Goal: Task Accomplishment & Management: Manage account settings

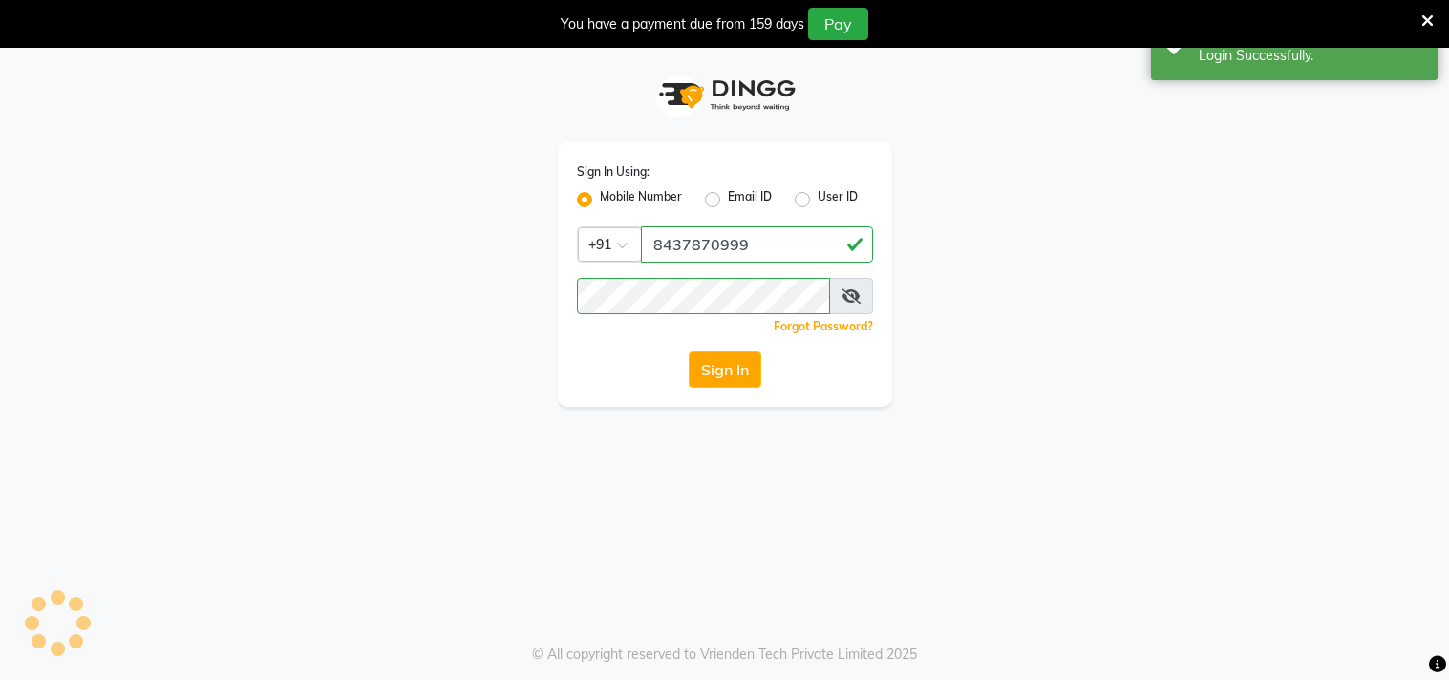
select select "67"
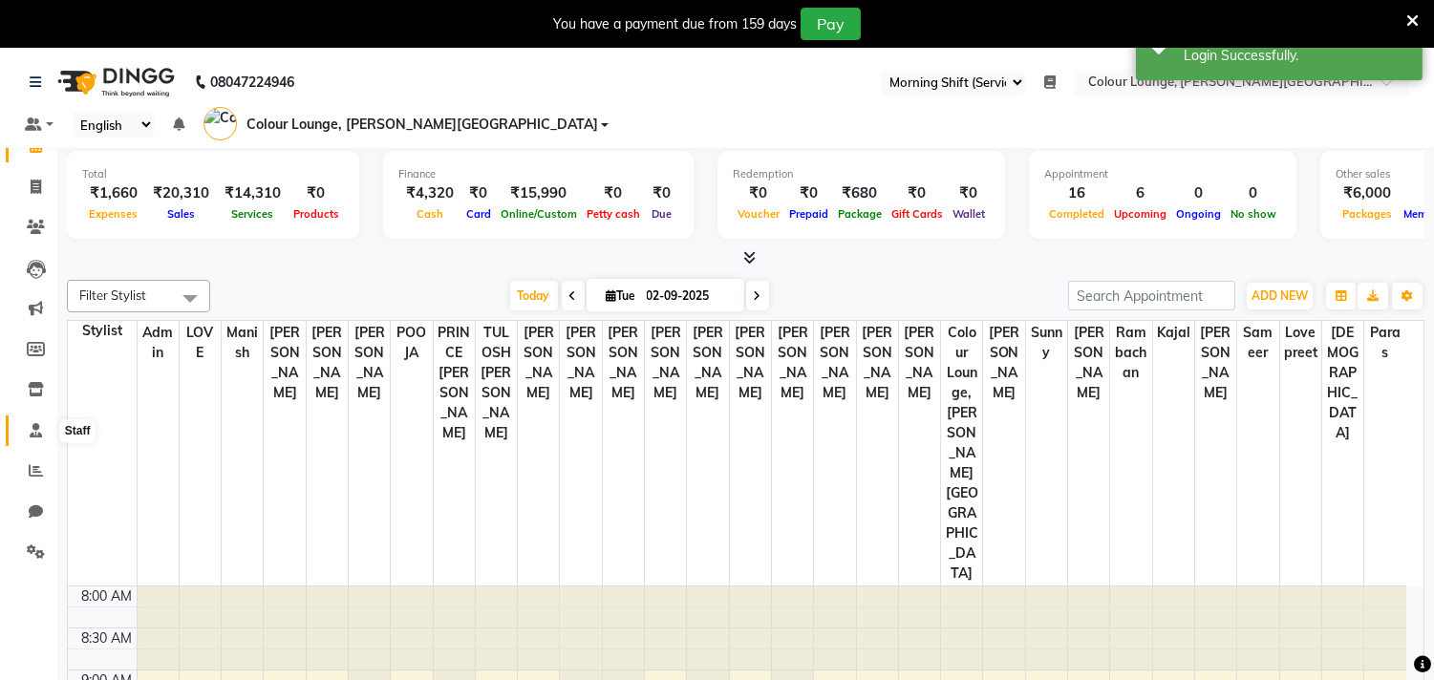
click at [39, 432] on icon at bounding box center [36, 430] width 12 height 14
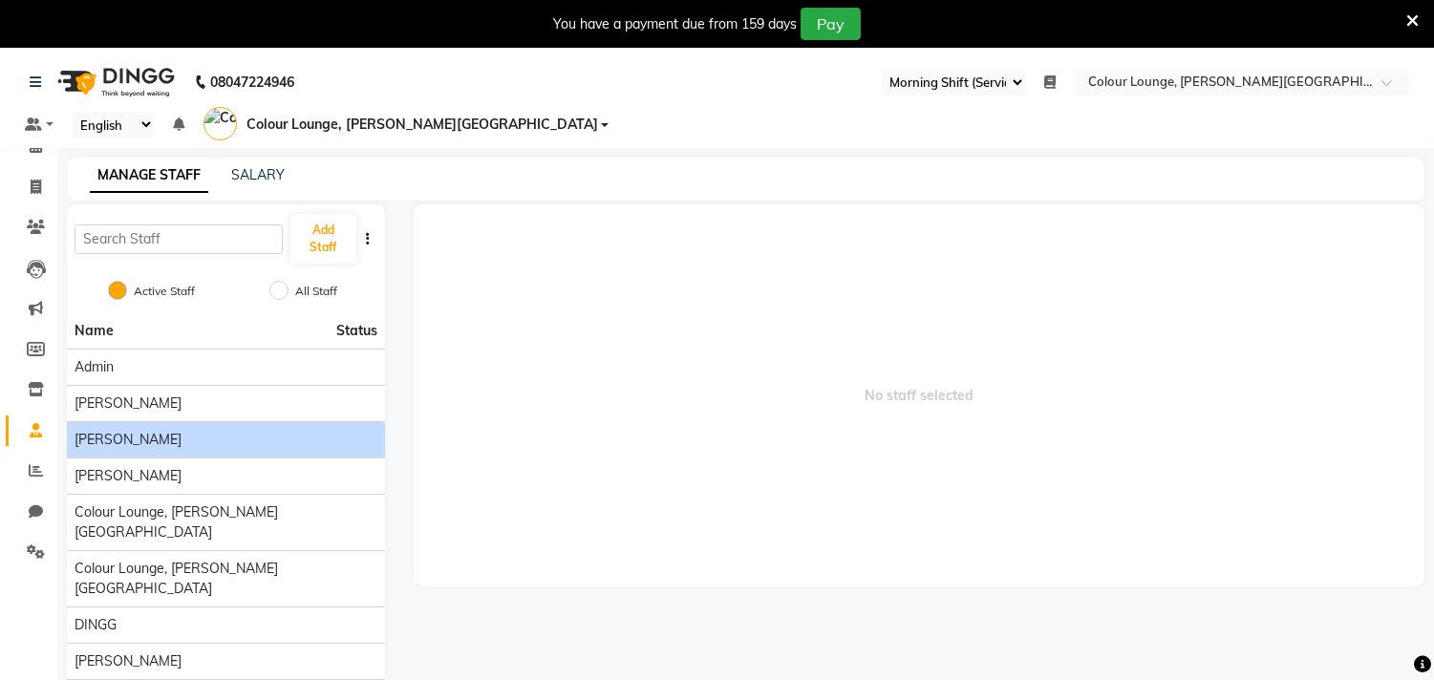
scroll to position [90, 0]
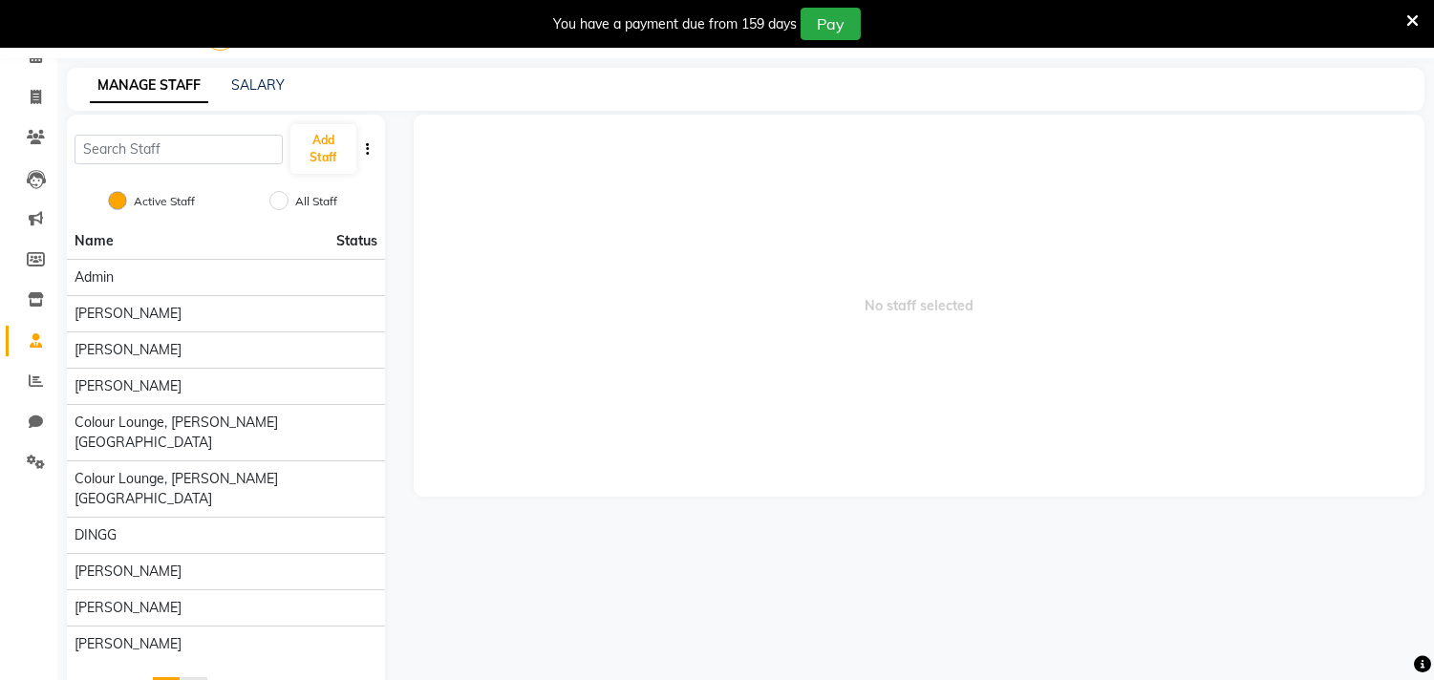
click at [198, 679] on span "2" at bounding box center [194, 689] width 8 height 17
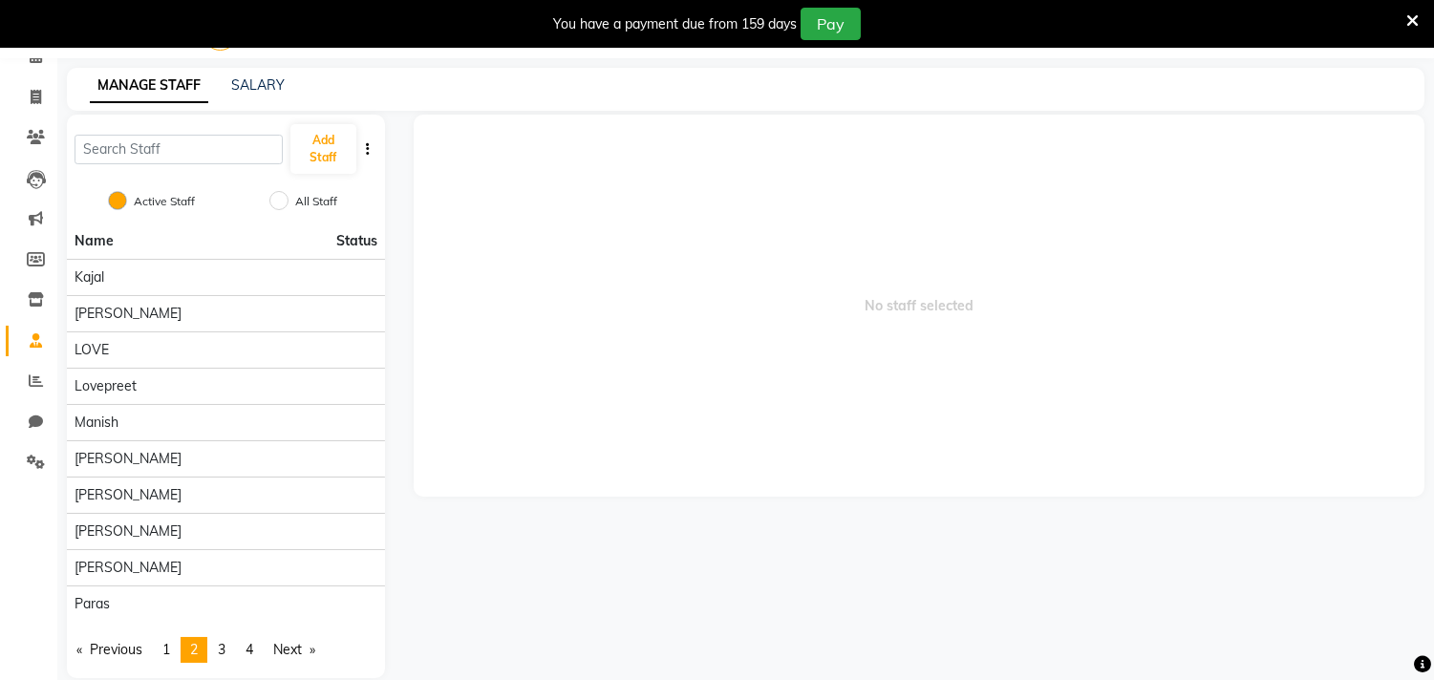
click at [207, 637] on li "You're on page 2" at bounding box center [194, 650] width 27 height 26
click at [217, 637] on link "page 3" at bounding box center [221, 650] width 27 height 26
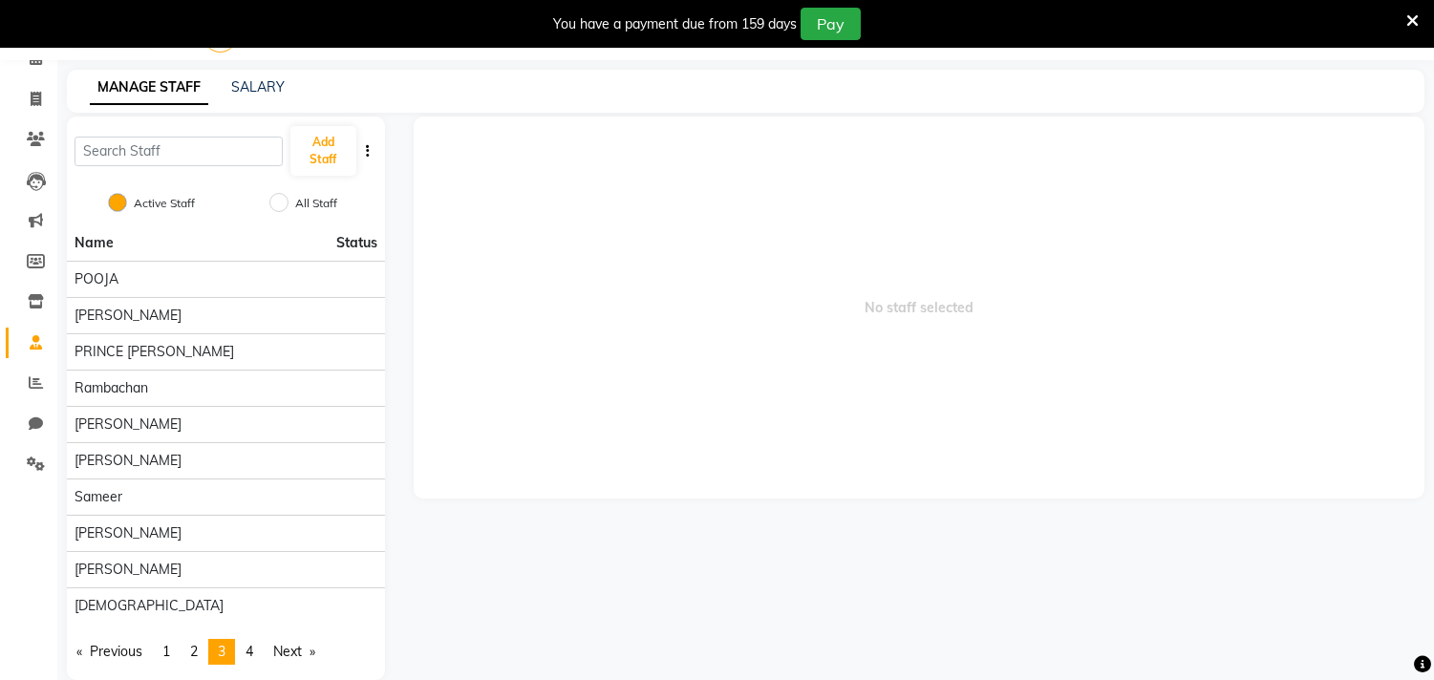
scroll to position [0, 0]
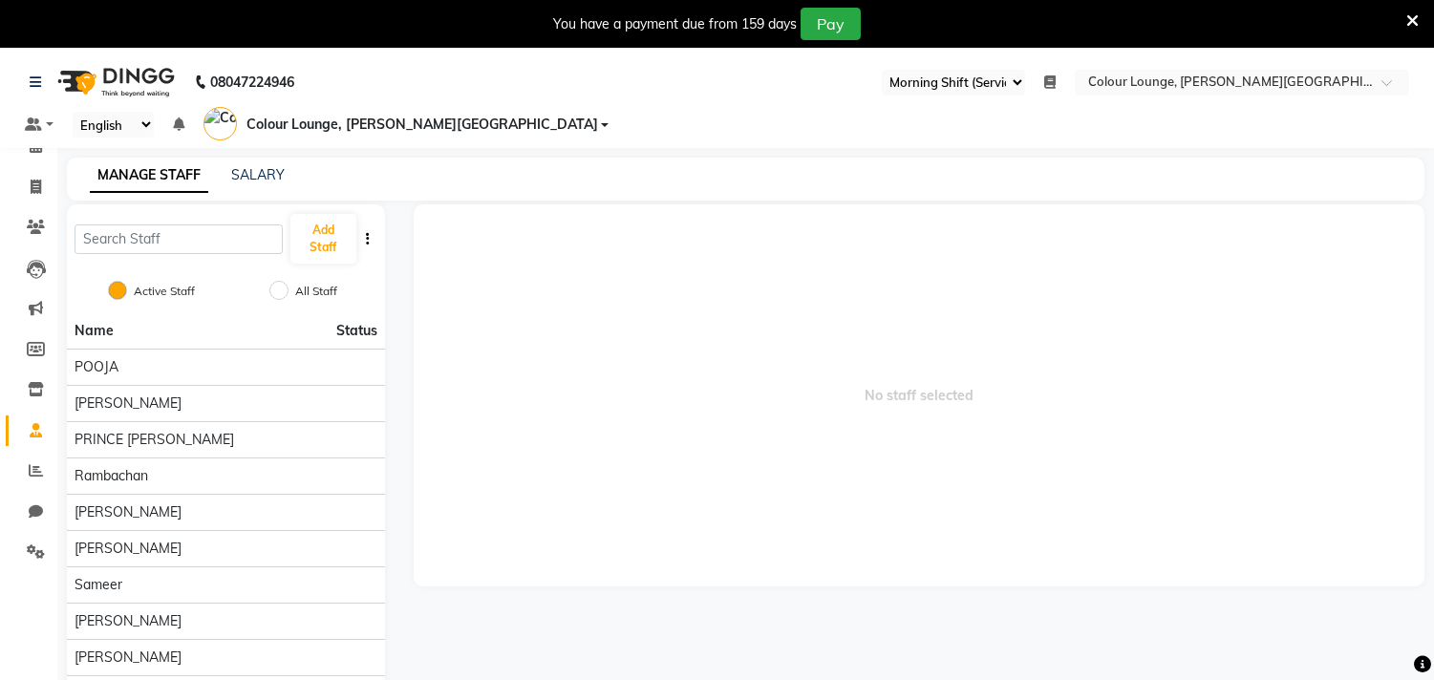
click at [1409, 25] on icon at bounding box center [1412, 20] width 12 height 17
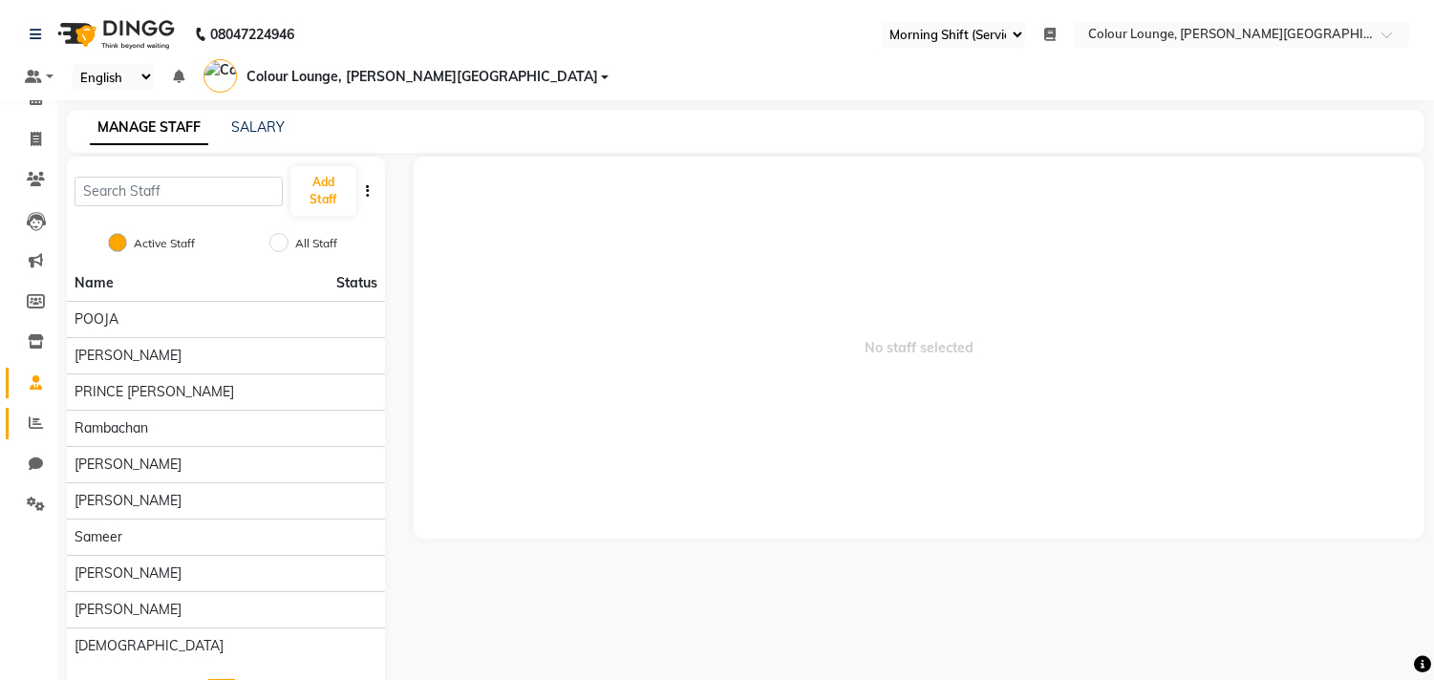
click at [39, 408] on link "Reports" at bounding box center [29, 424] width 46 height 32
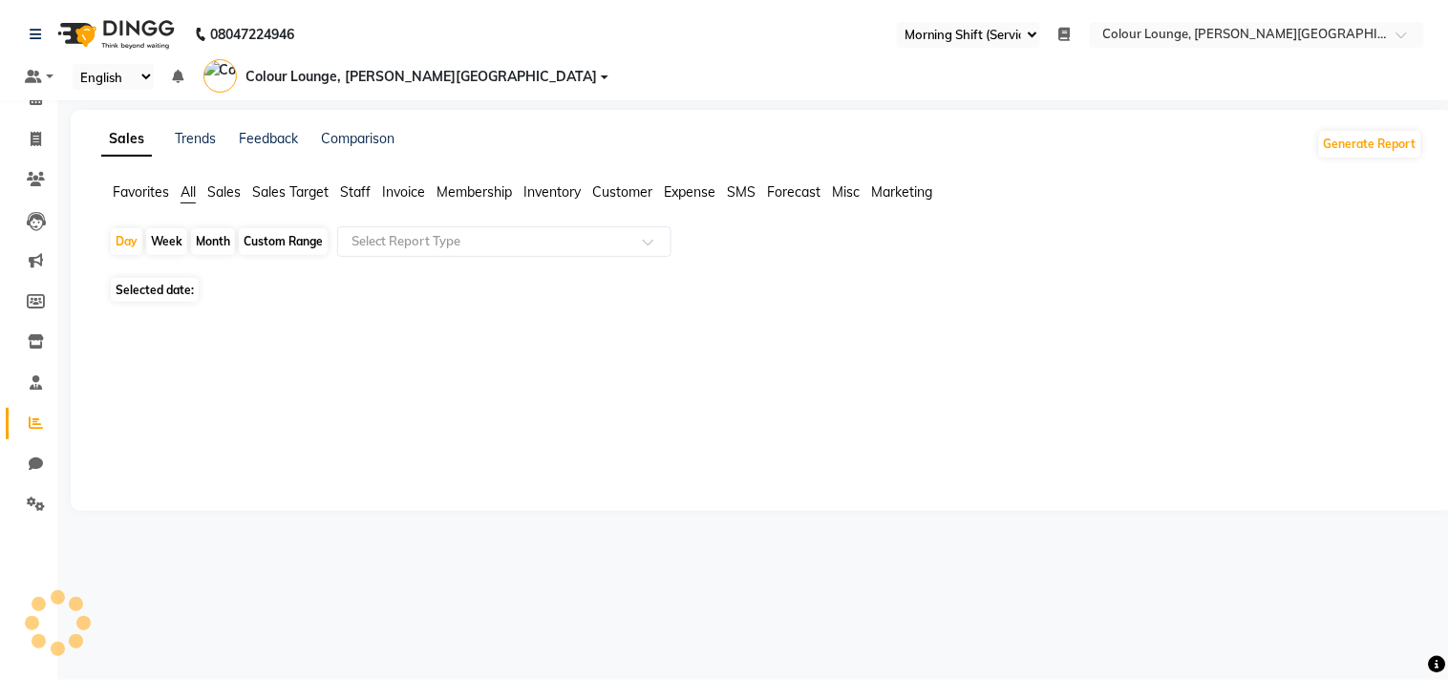
click at [147, 183] on span "Favorites" at bounding box center [141, 191] width 56 height 17
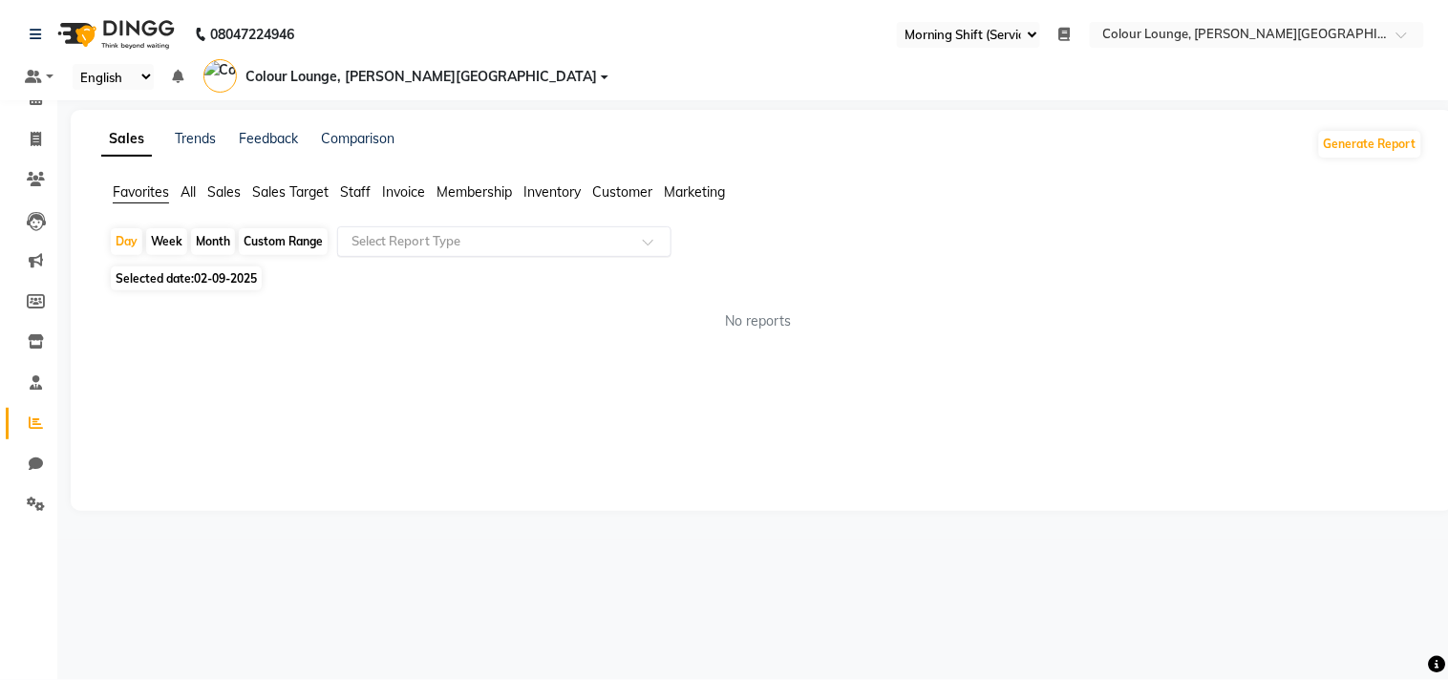
click at [411, 232] on input "text" at bounding box center [485, 241] width 275 height 19
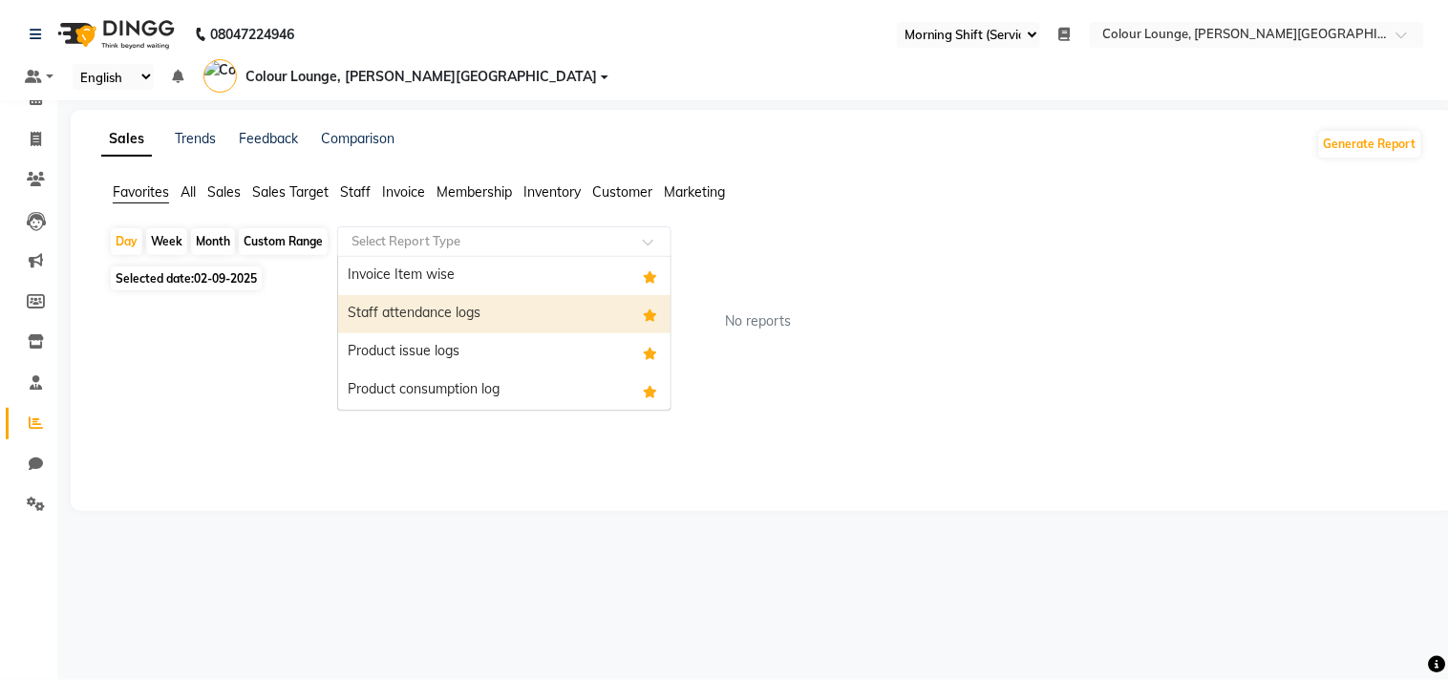
click at [406, 295] on div "Staff attendance logs" at bounding box center [504, 314] width 332 height 38
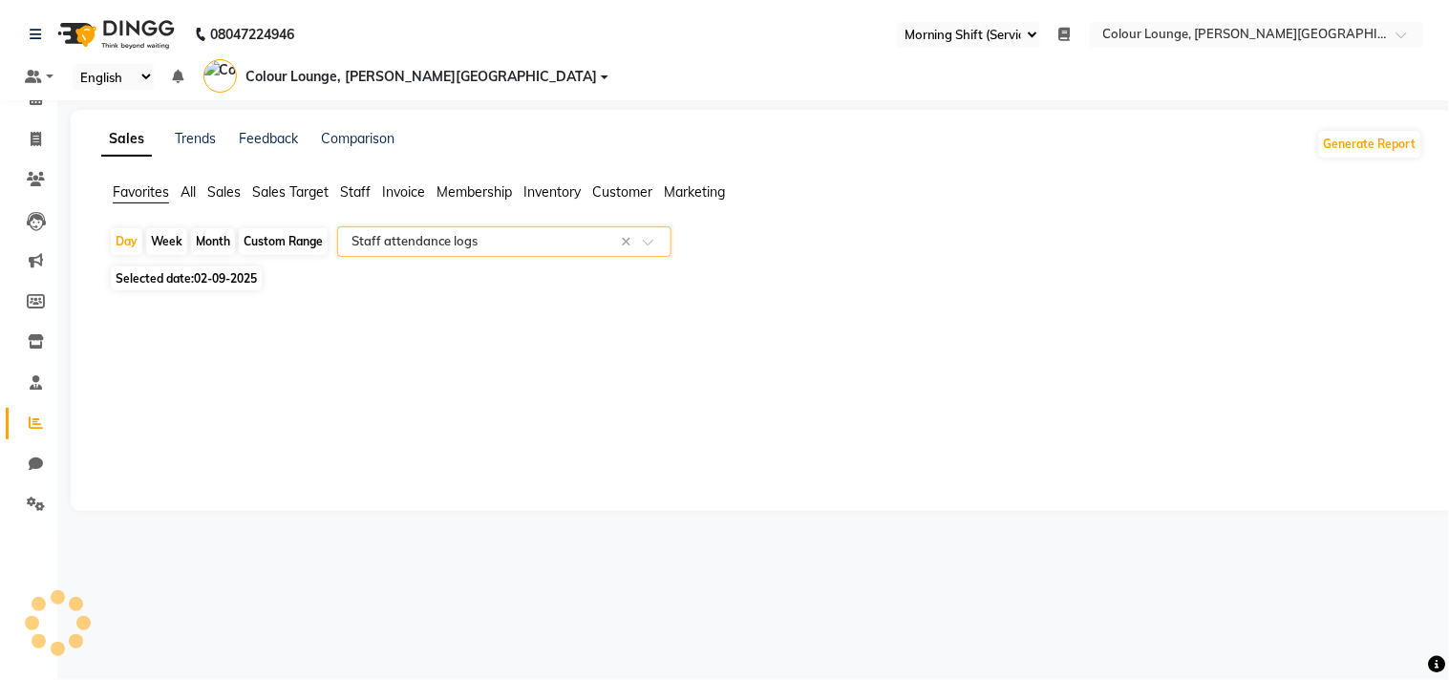
select select "full_report"
select select "csv"
